Goal: Task Accomplishment & Management: Use online tool/utility

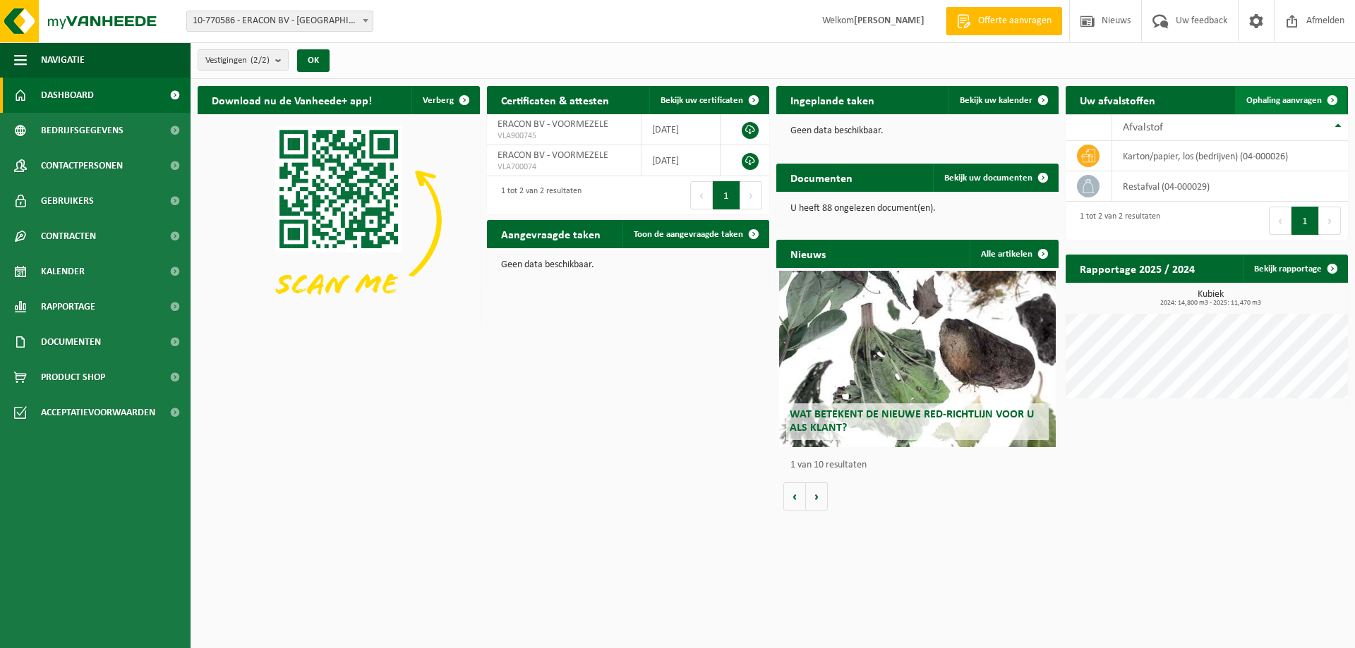
click at [1288, 100] on span "Ophaling aanvragen" at bounding box center [1283, 100] width 75 height 9
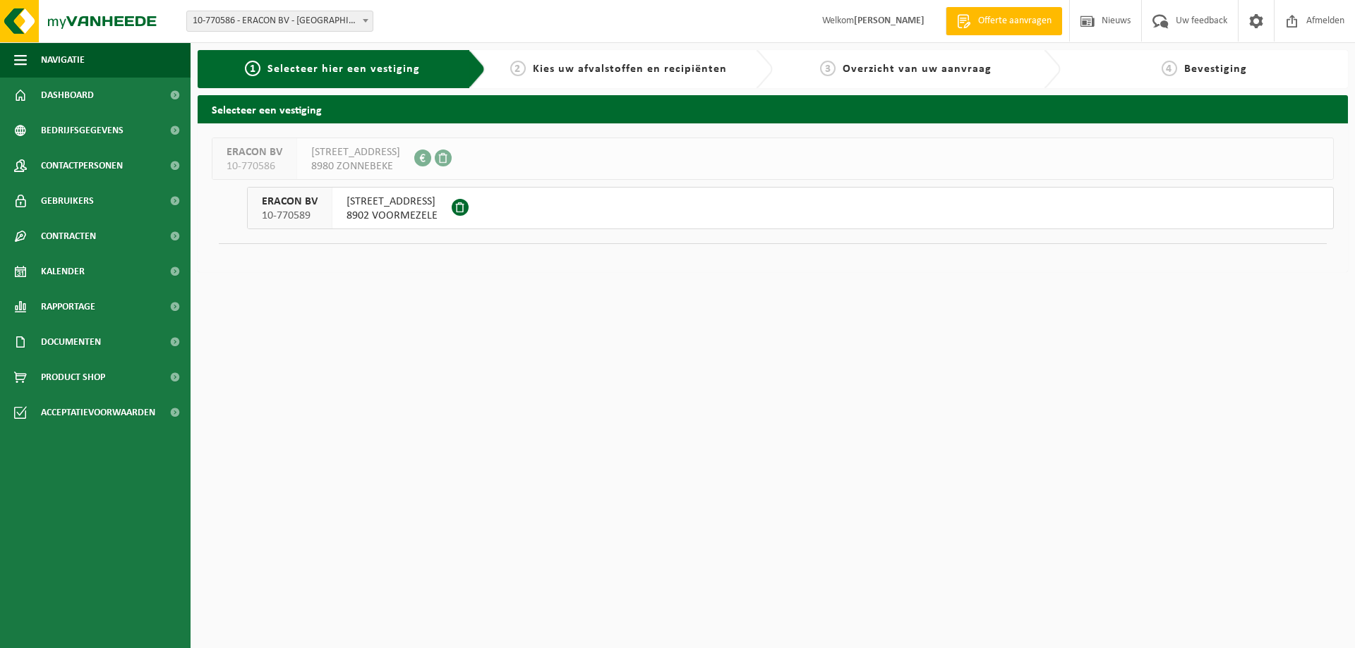
click at [323, 208] on div "ERACON BV 10-770589" at bounding box center [290, 208] width 85 height 41
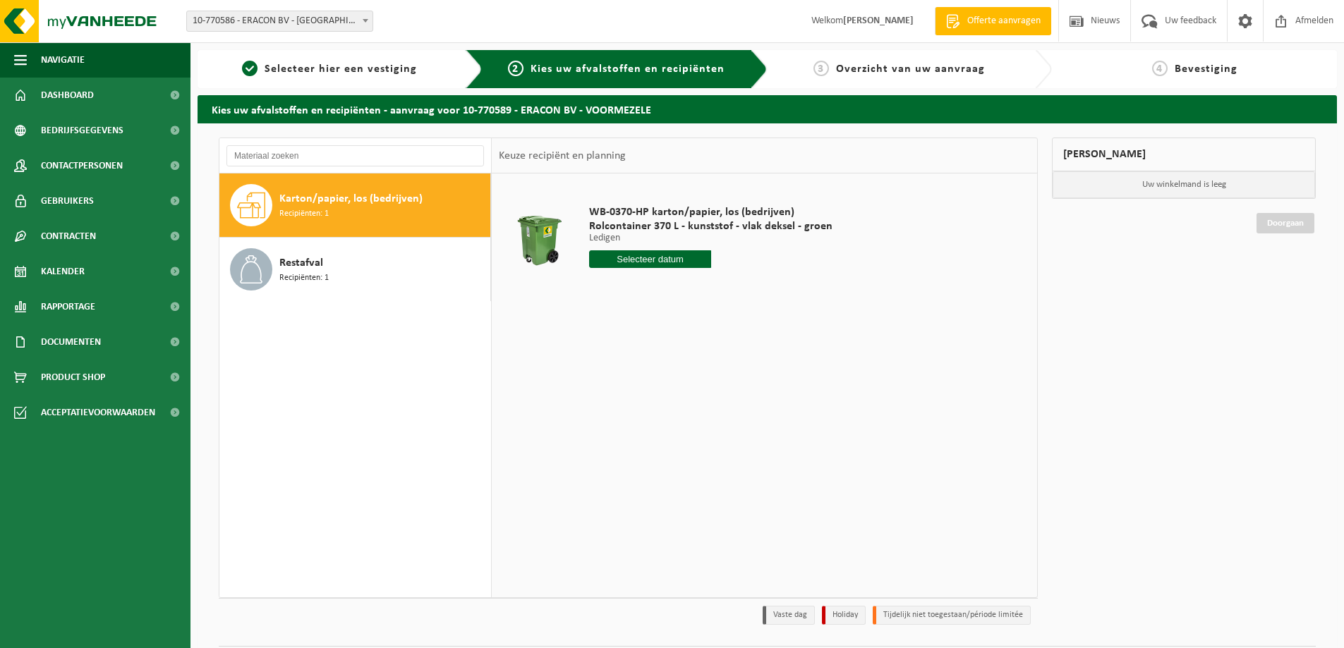
click at [370, 205] on span "Karton/papier, los (bedrijven)" at bounding box center [350, 199] width 143 height 17
click at [629, 264] on input "text" at bounding box center [650, 259] width 122 height 18
click at [600, 386] on div "13" at bounding box center [602, 384] width 25 height 23
type input "Van 2025-10-13"
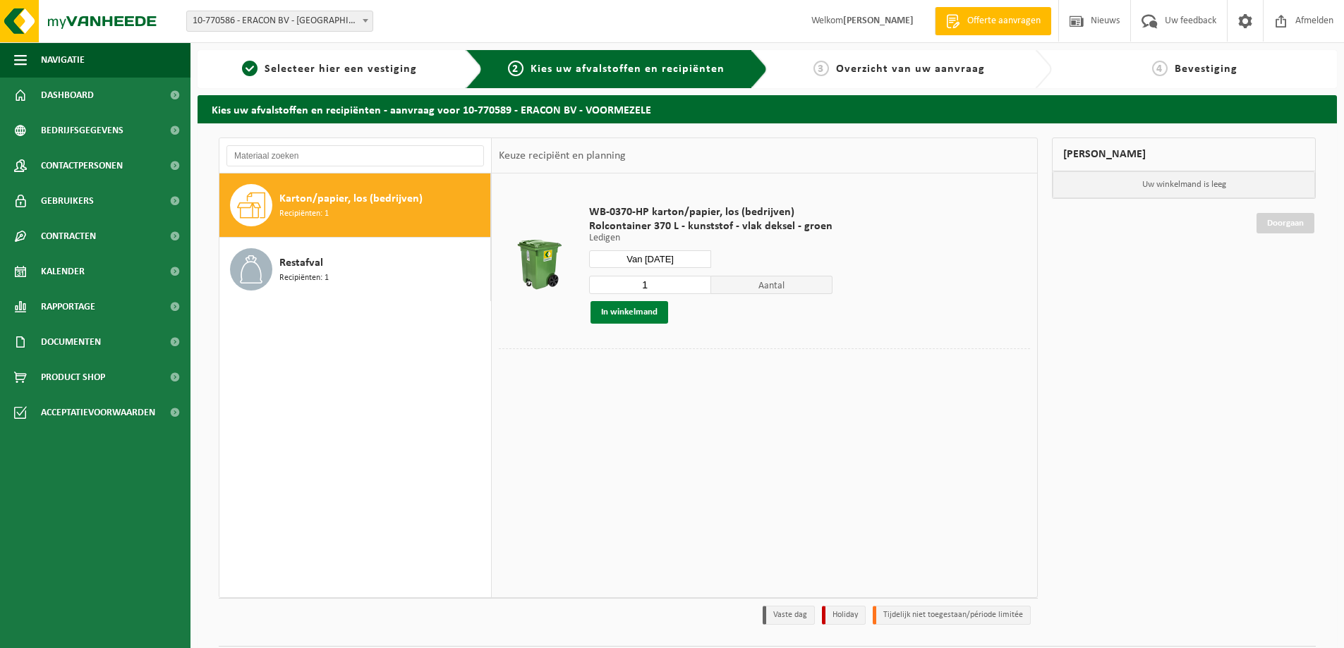
click at [639, 312] on button "In winkelmand" at bounding box center [630, 312] width 78 height 23
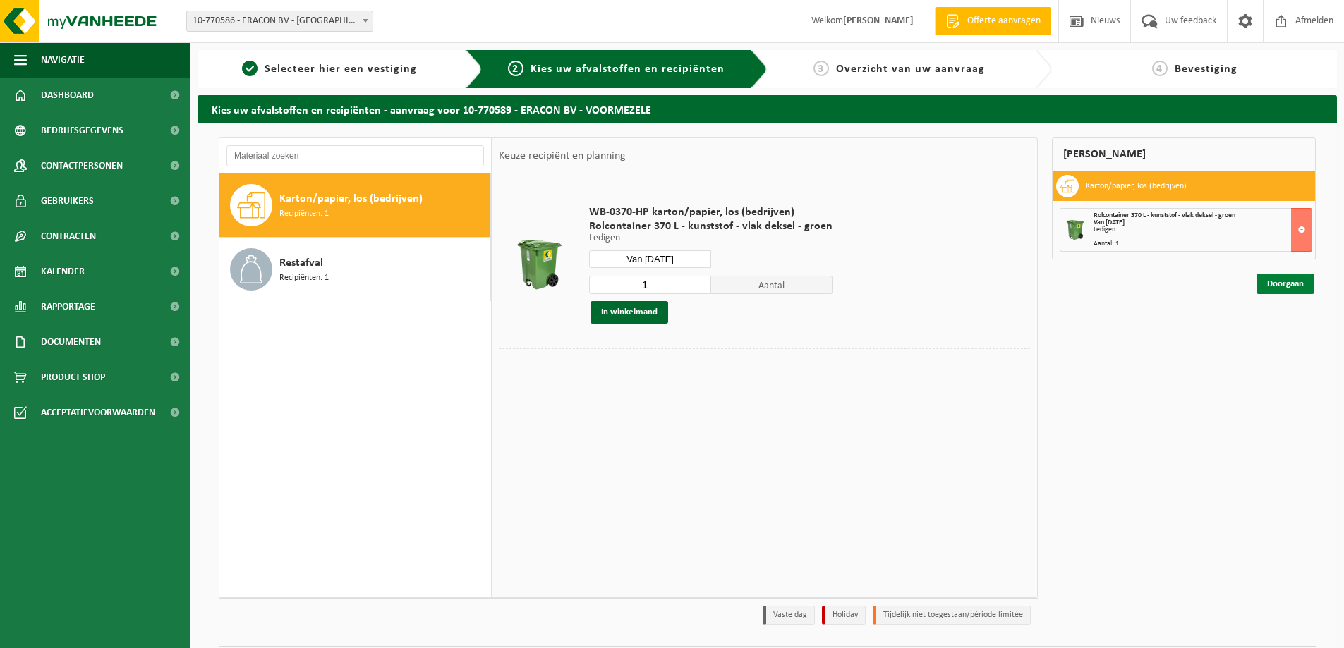
click at [1277, 287] on link "Doorgaan" at bounding box center [1286, 284] width 58 height 20
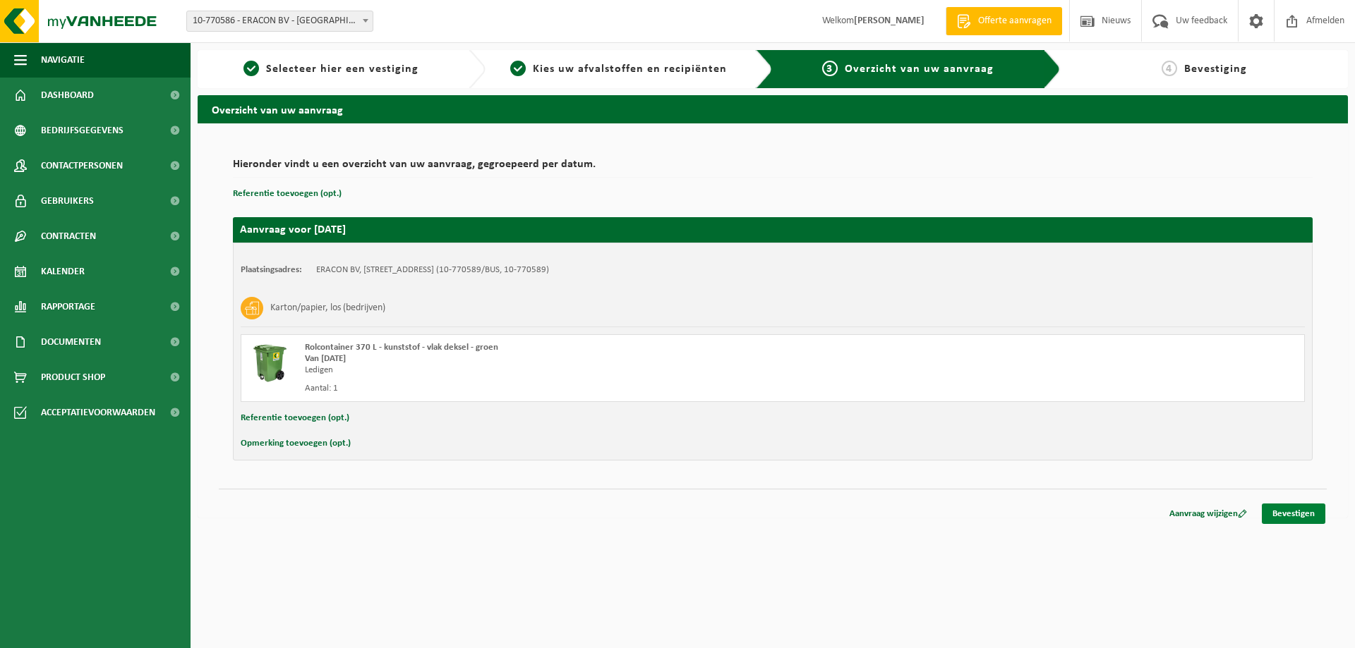
click at [1299, 514] on link "Bevestigen" at bounding box center [1294, 514] width 64 height 20
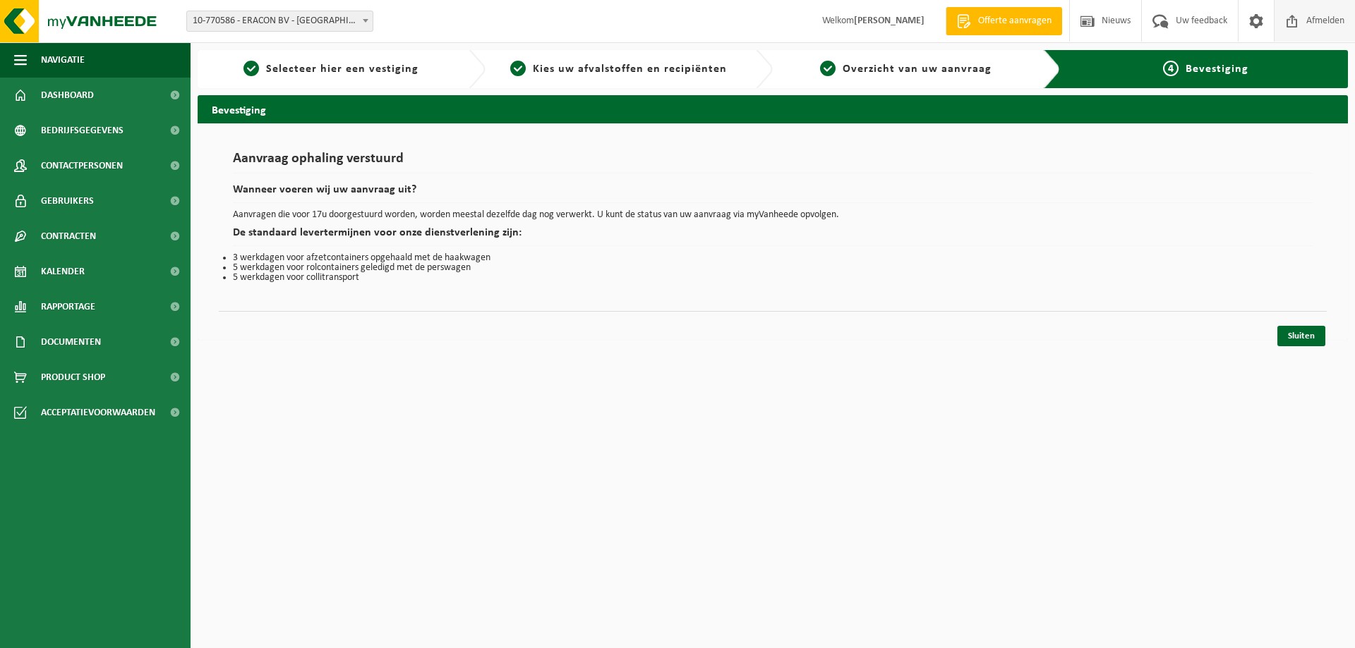
click at [1315, 22] on span "Afmelden" at bounding box center [1324, 21] width 45 height 42
